Goal: Information Seeking & Learning: Learn about a topic

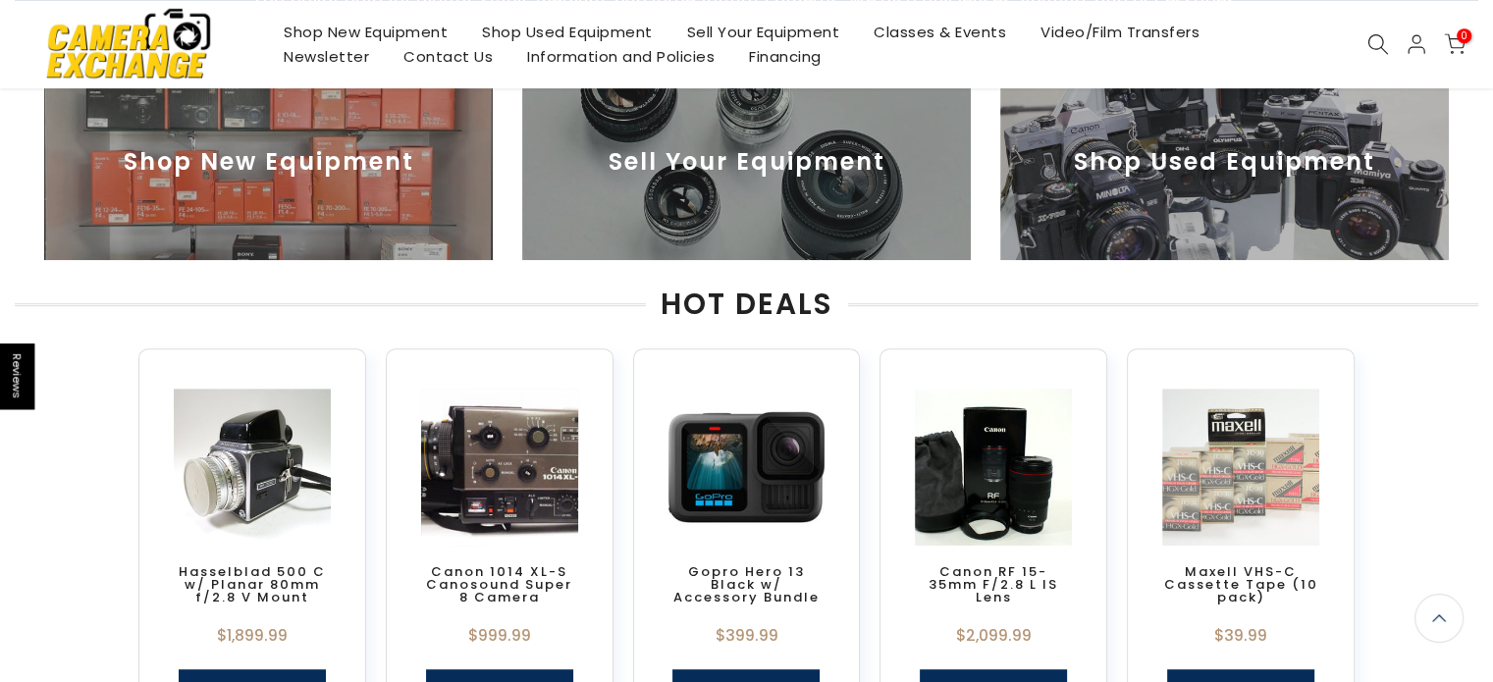
scroll to position [917, 0]
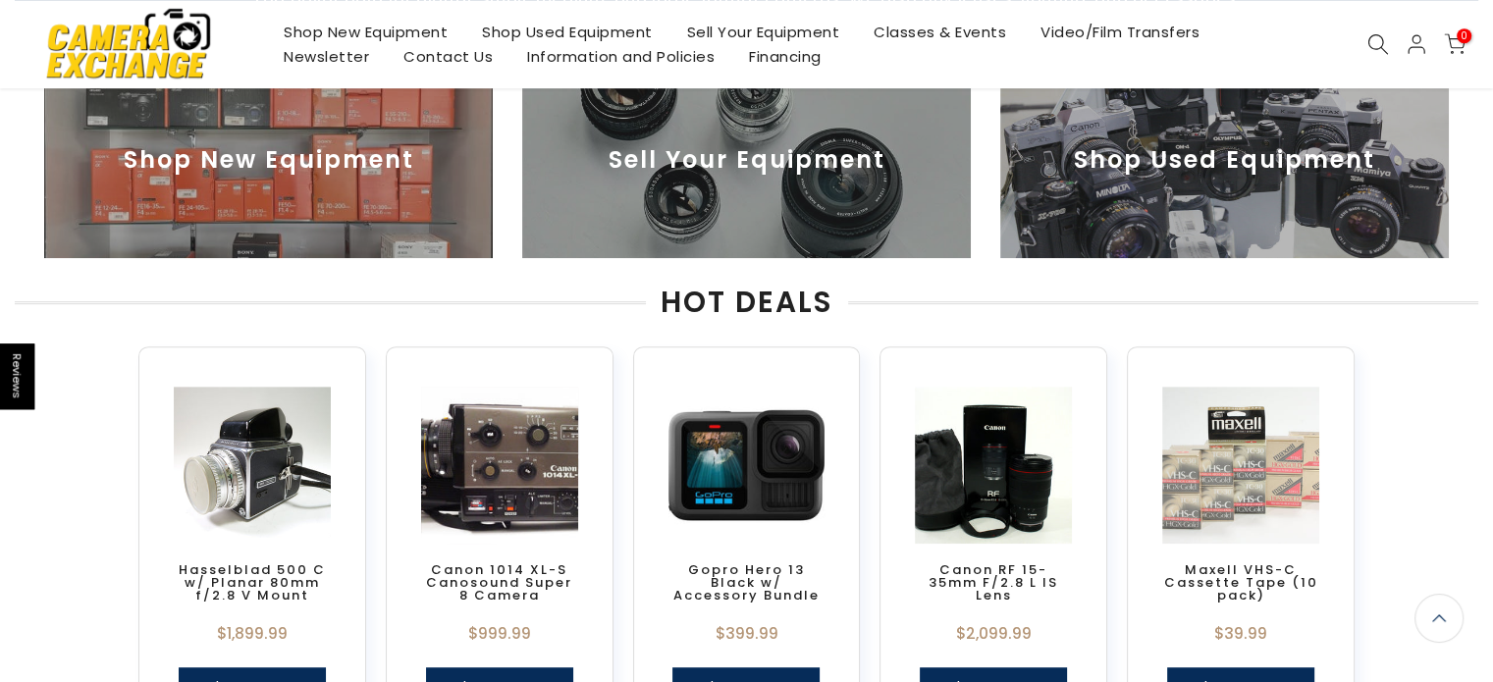
click at [507, 442] on img at bounding box center [499, 465] width 171 height 171
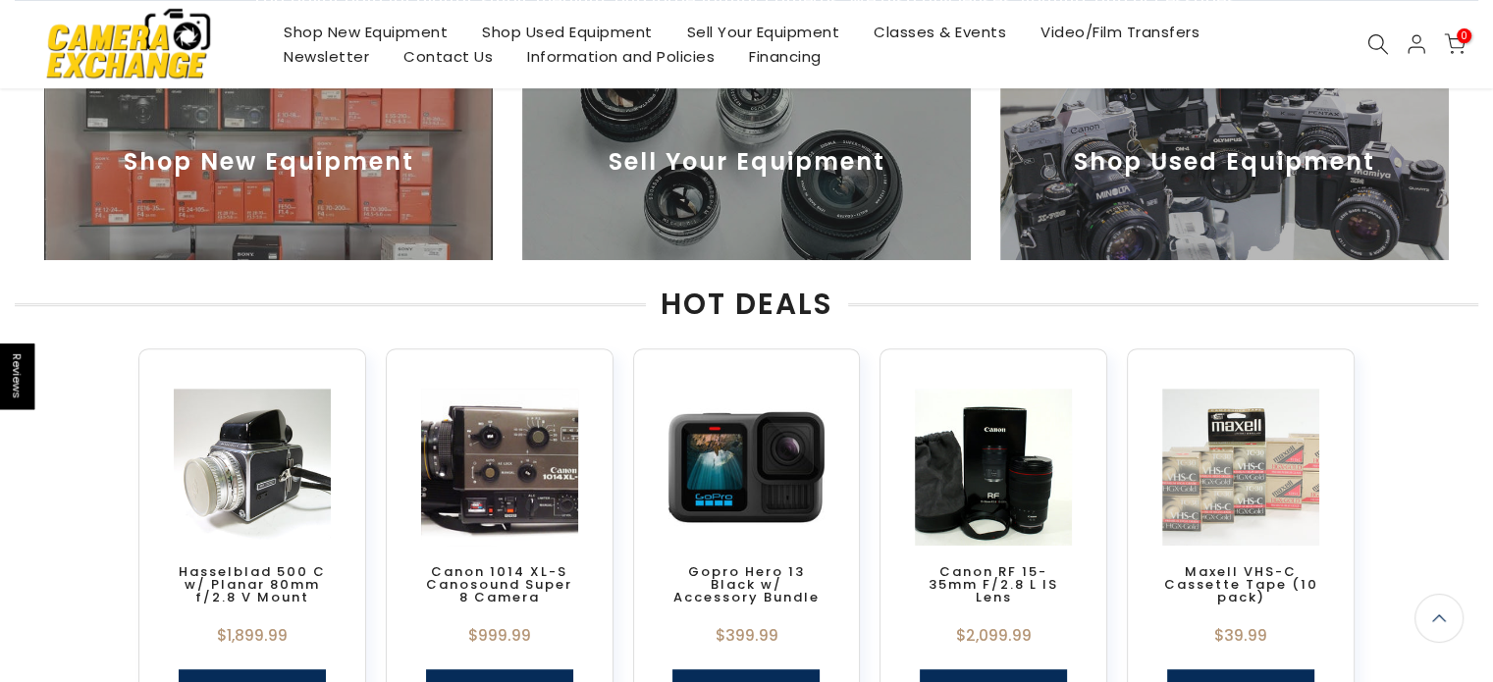
scroll to position [805, 0]
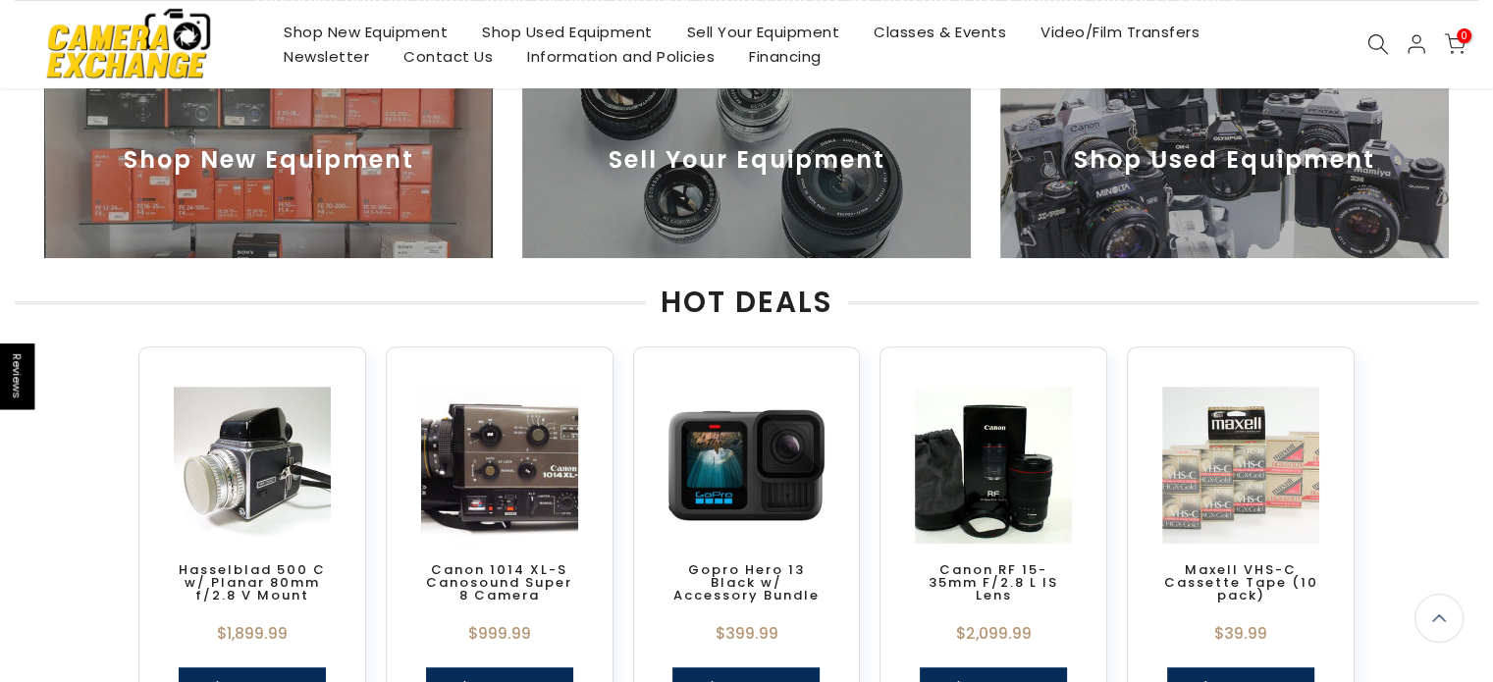
click at [503, 577] on link "Canon 1014 XL-S Canosound Super 8 Camera" at bounding box center [499, 583] width 146 height 44
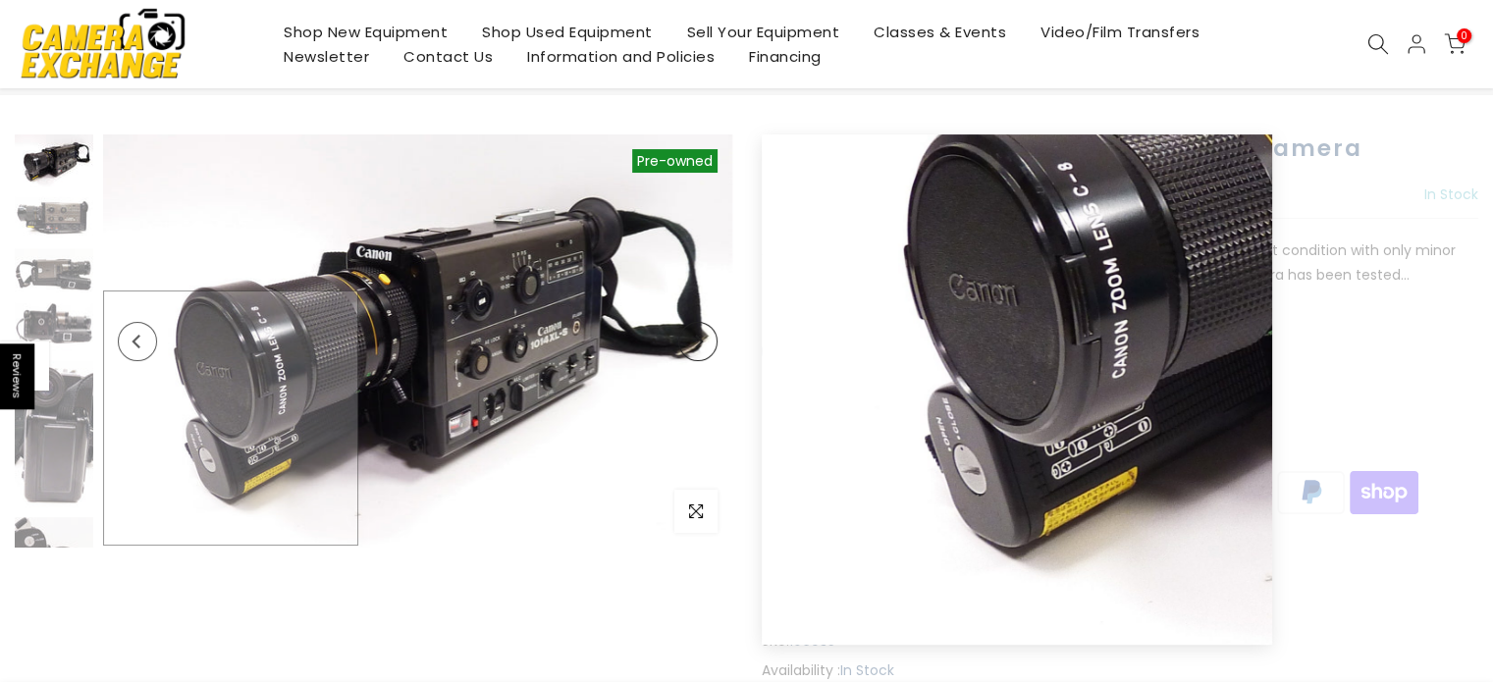
scroll to position [98, 0]
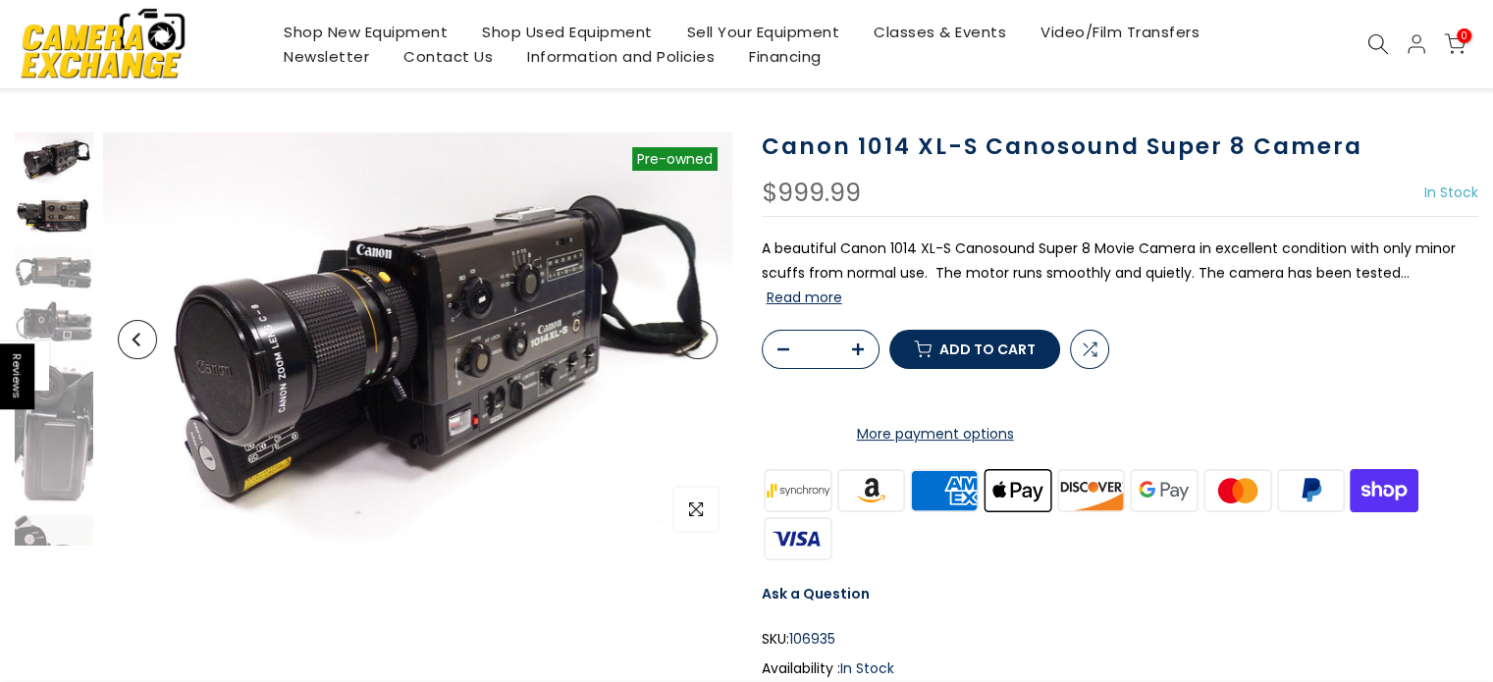
click at [62, 224] on img at bounding box center [54, 215] width 79 height 42
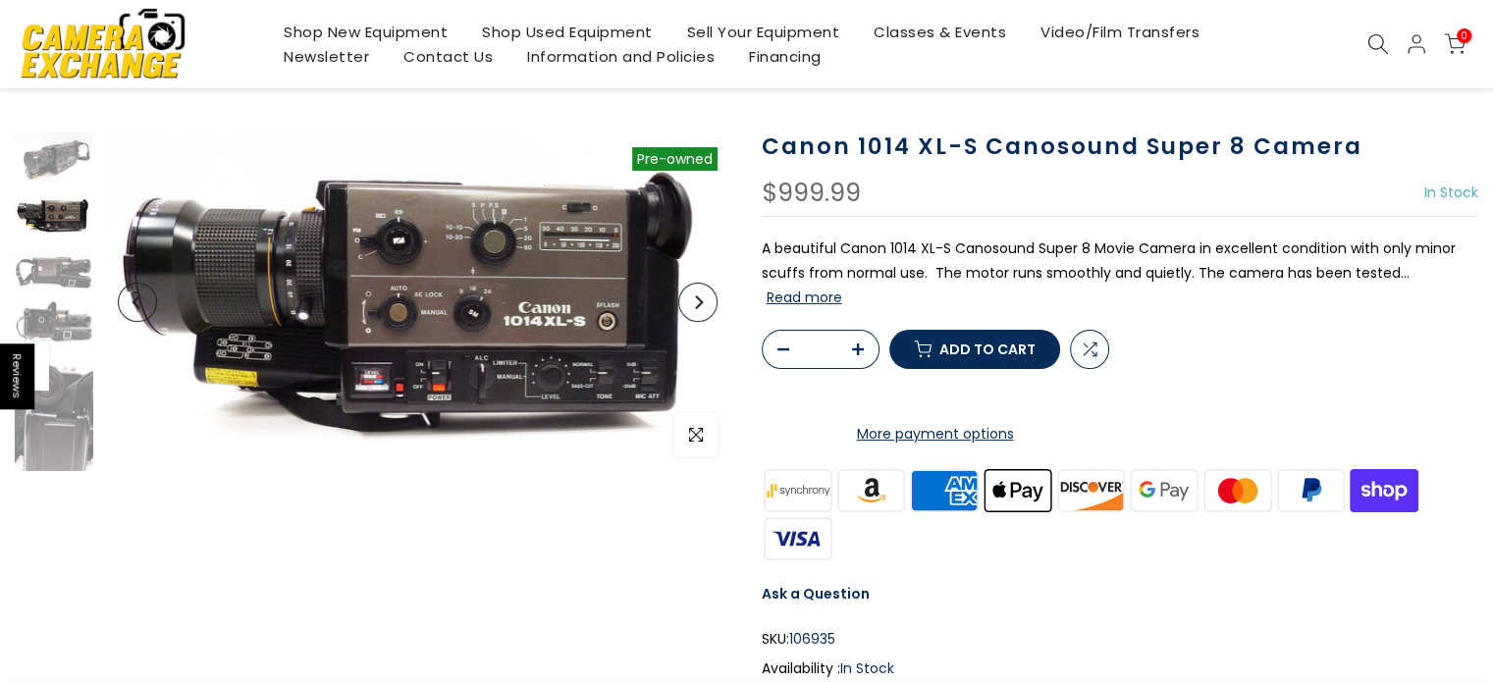
click at [694, 305] on icon "Next" at bounding box center [698, 303] width 14 height 14
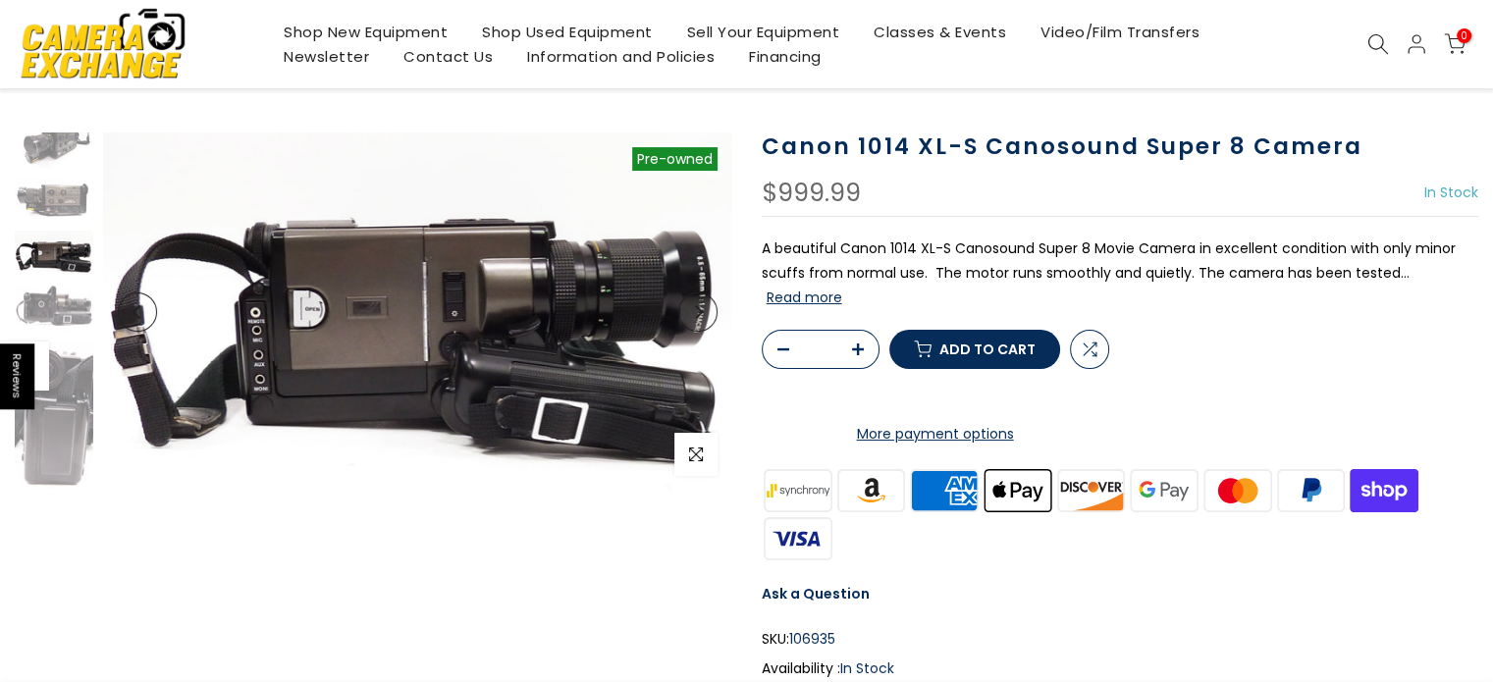
scroll to position [96, 0]
click at [694, 305] on icon "Next" at bounding box center [698, 312] width 14 height 14
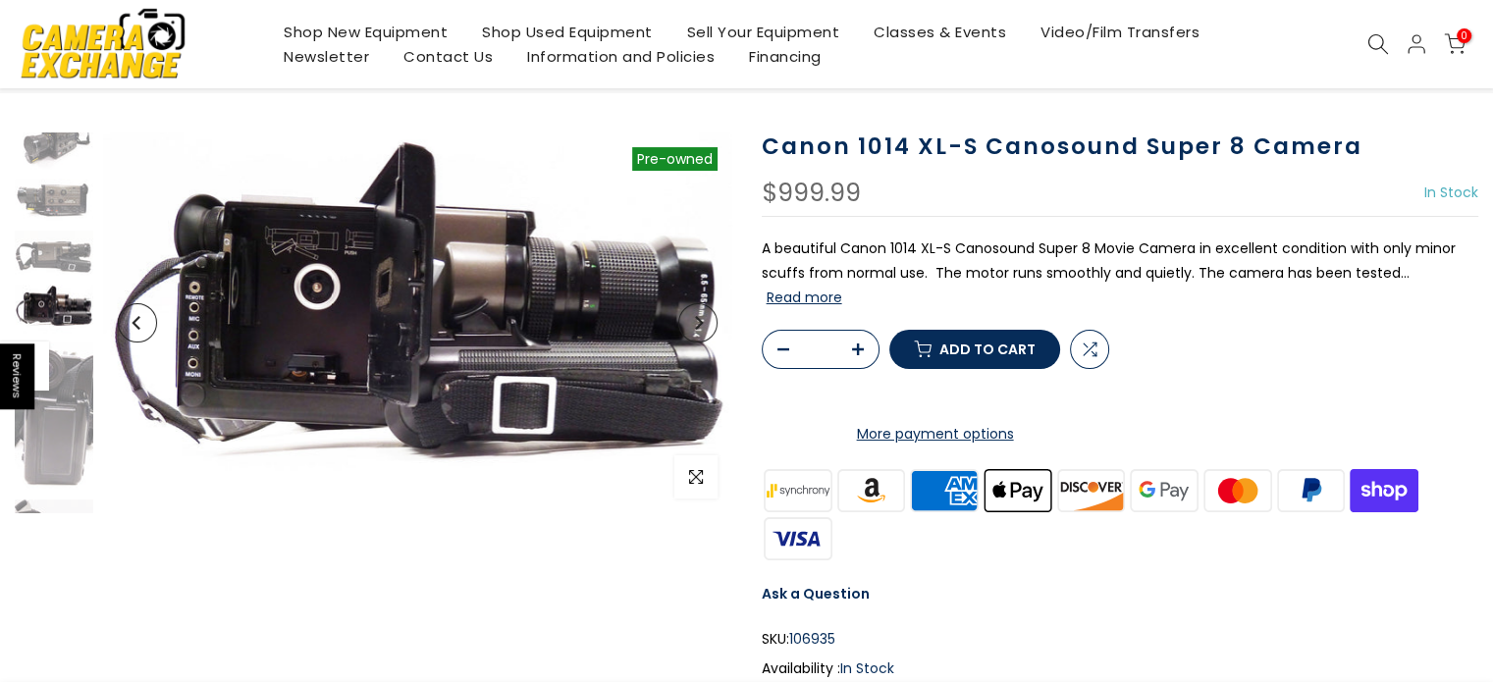
scroll to position [70, 0]
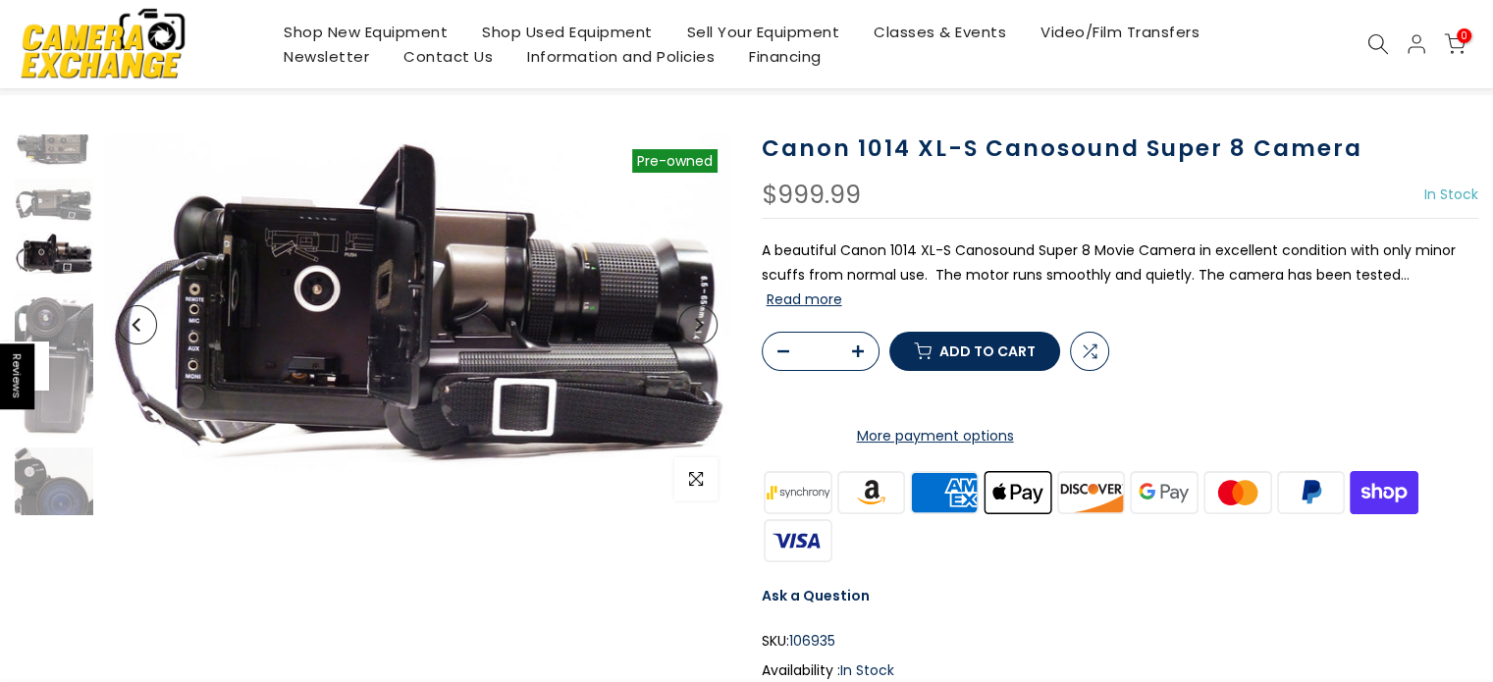
click at [694, 305] on button "Next" at bounding box center [697, 324] width 39 height 39
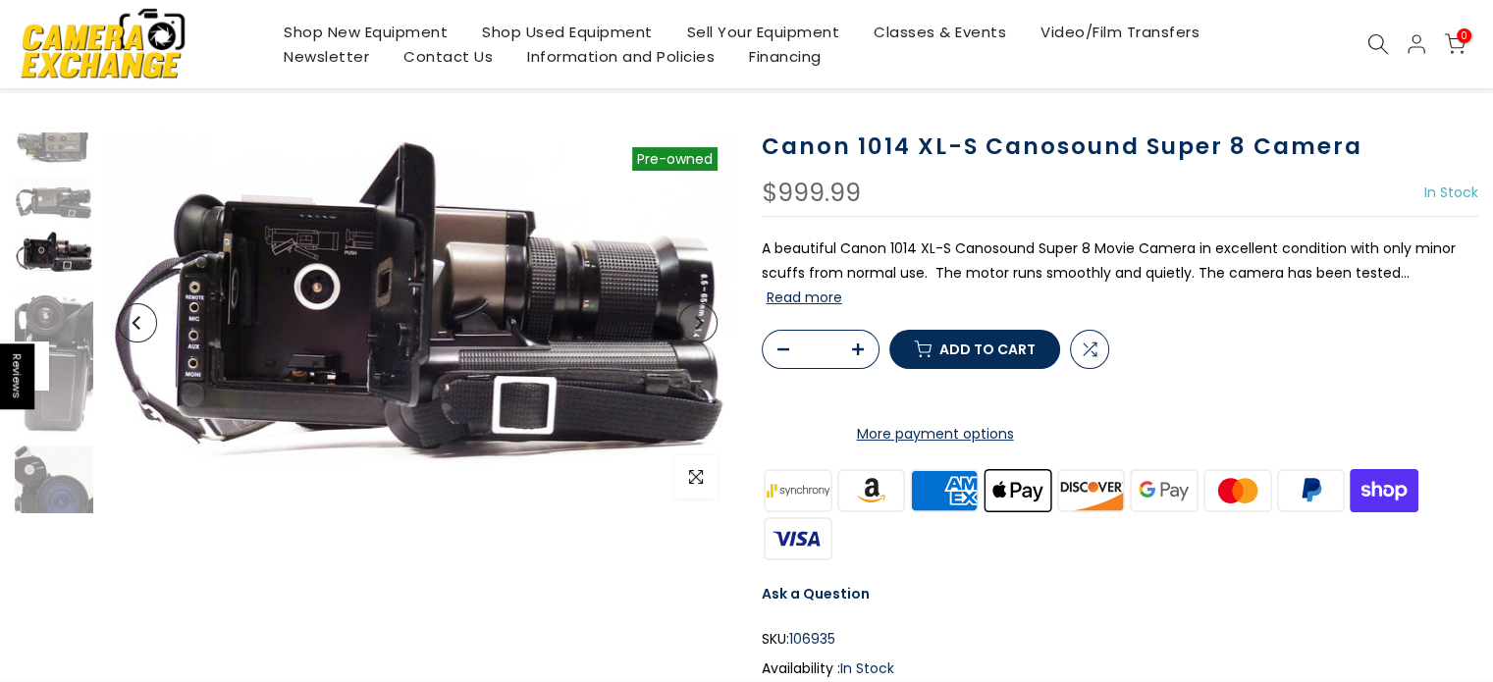
scroll to position [0, 0]
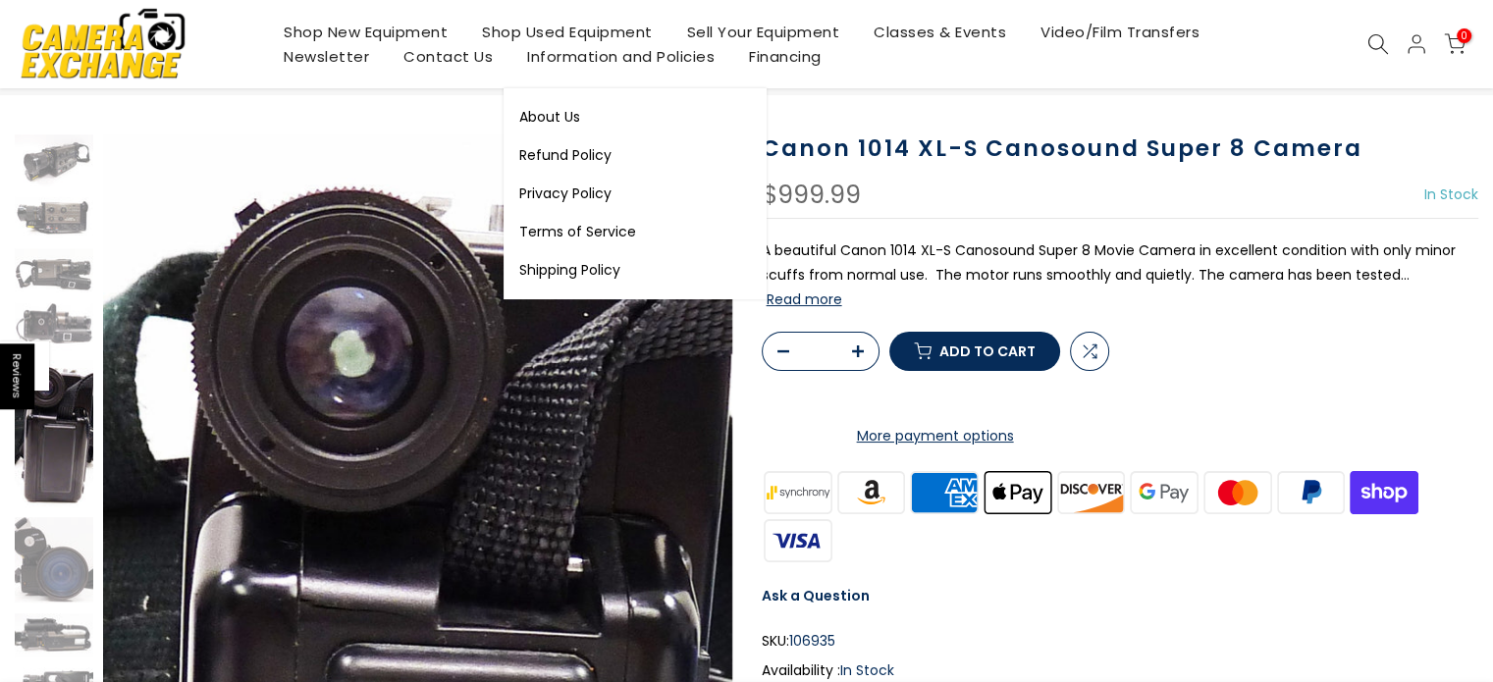
scroll to position [98, 0]
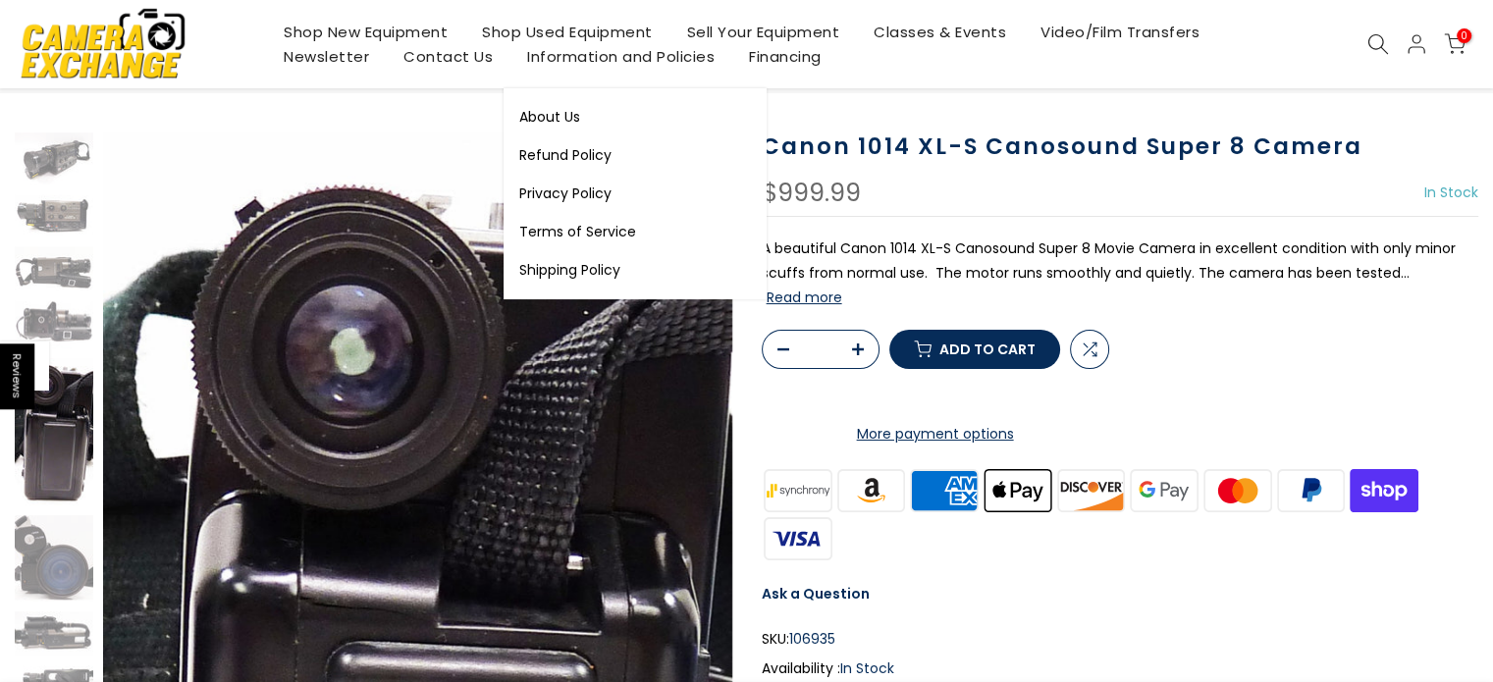
click at [667, 66] on link "Information and Policies" at bounding box center [622, 56] width 222 height 25
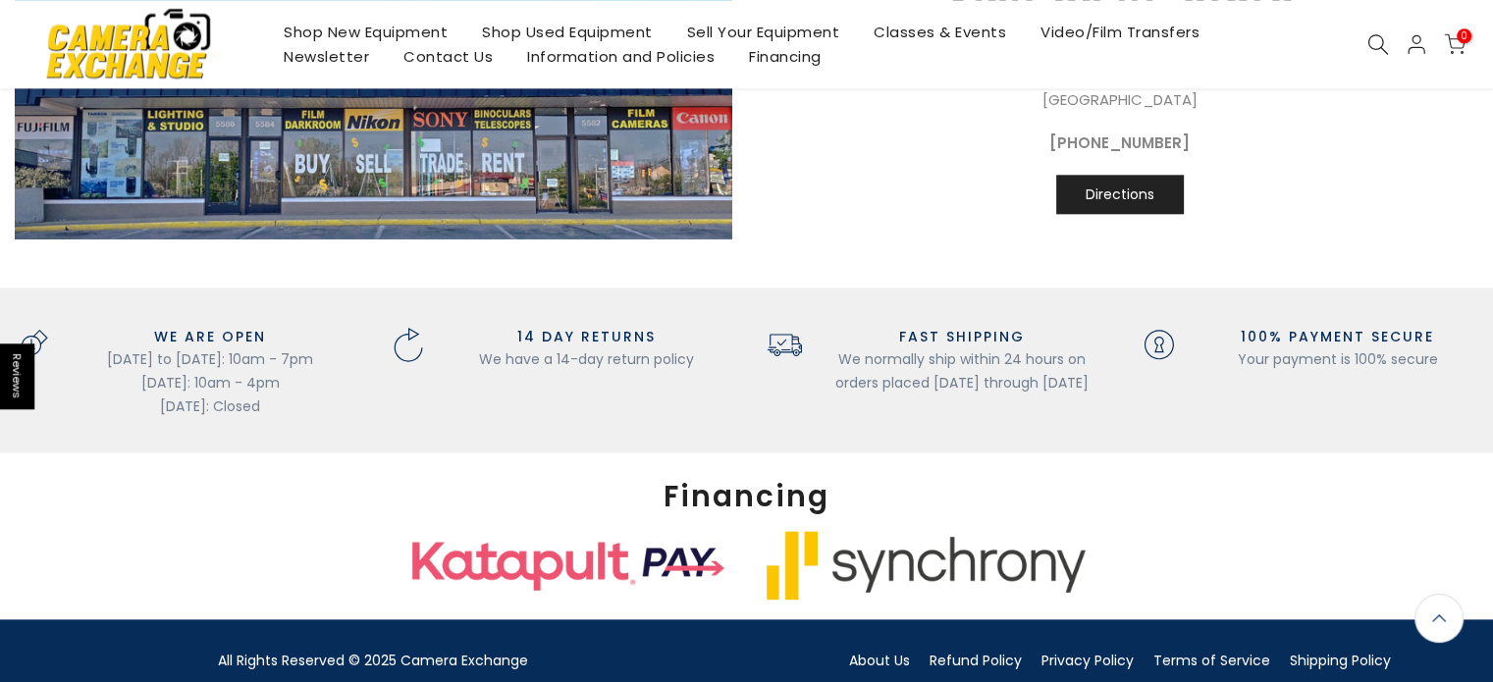
scroll to position [2270, 0]
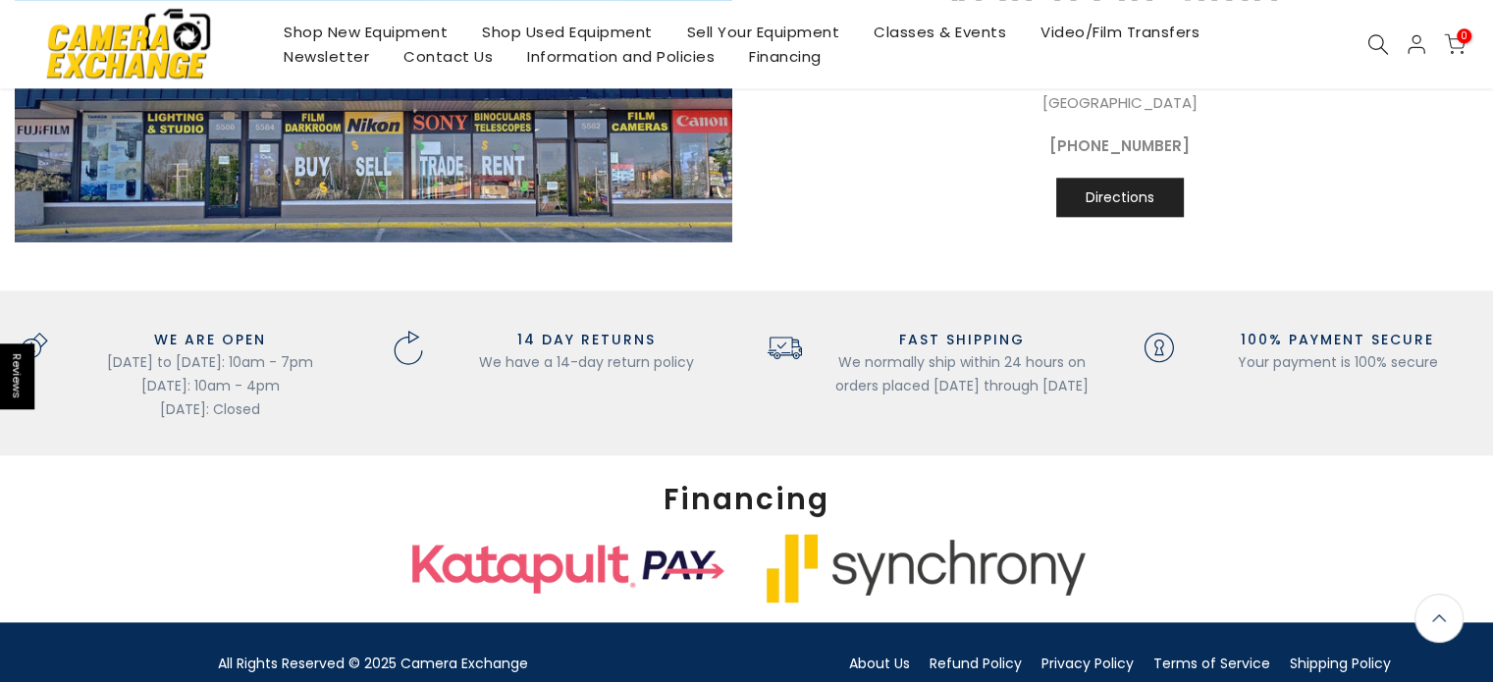
click at [911, 198] on div "Visit Us In-Store Camera Exchange [STREET_ADDRESS][PERSON_NAME] 248-623-8990 Di…" at bounding box center [1121, 91] width 718 height 251
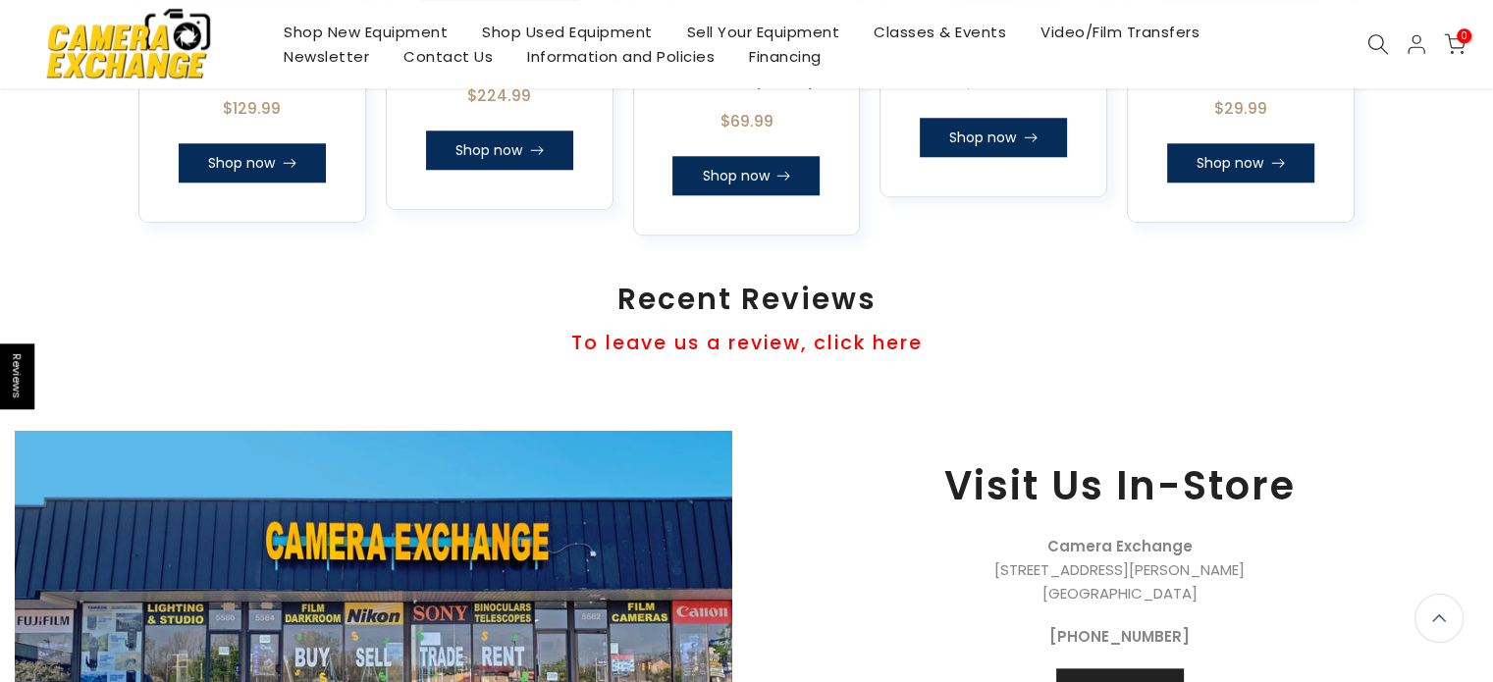
scroll to position [1388, 0]
